Goal: Task Accomplishment & Management: Complete application form

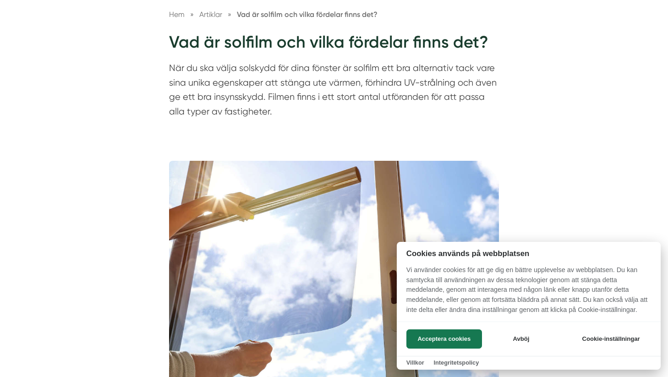
scroll to position [191, 0]
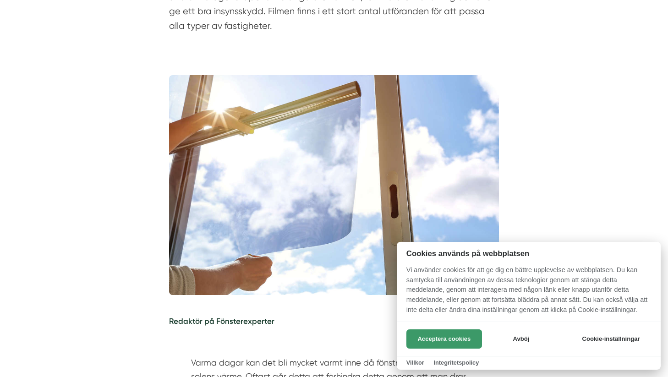
click at [429, 342] on button "Acceptera cookies" at bounding box center [444, 338] width 76 height 19
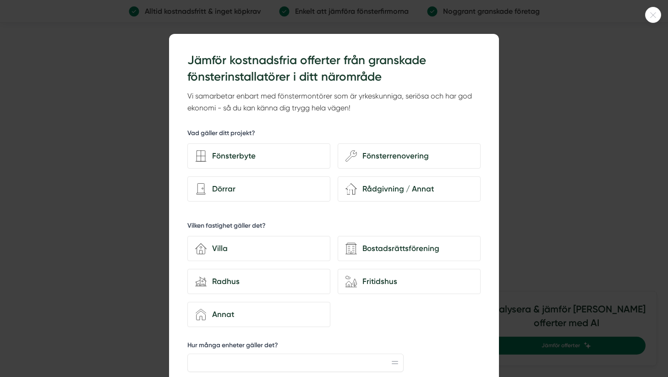
scroll to position [1227, 0]
click at [651, 17] on icon at bounding box center [653, 14] width 15 height 5
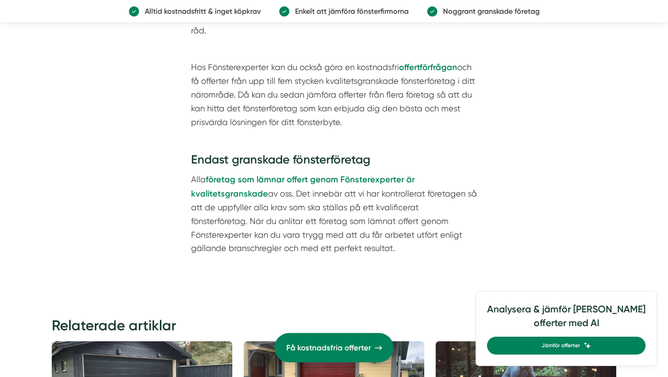
scroll to position [1673, 0]
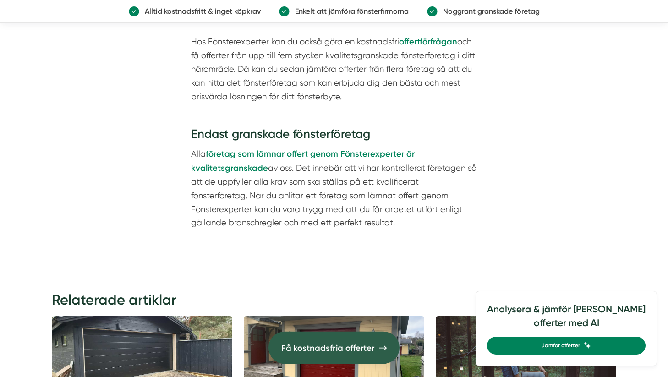
click at [329, 350] on span "Få kostnadsfria offerter" at bounding box center [327, 348] width 93 height 14
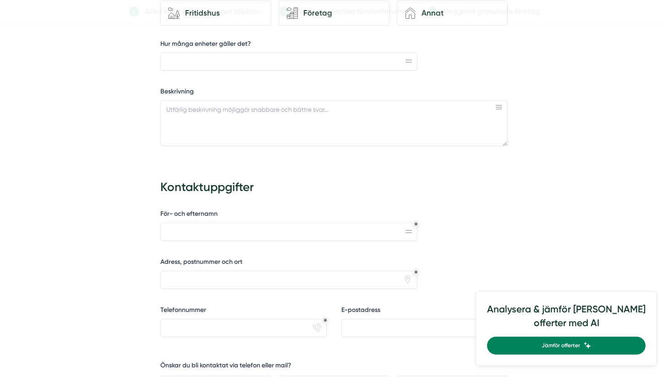
scroll to position [583, 0]
